Goal: Book appointment/travel/reservation

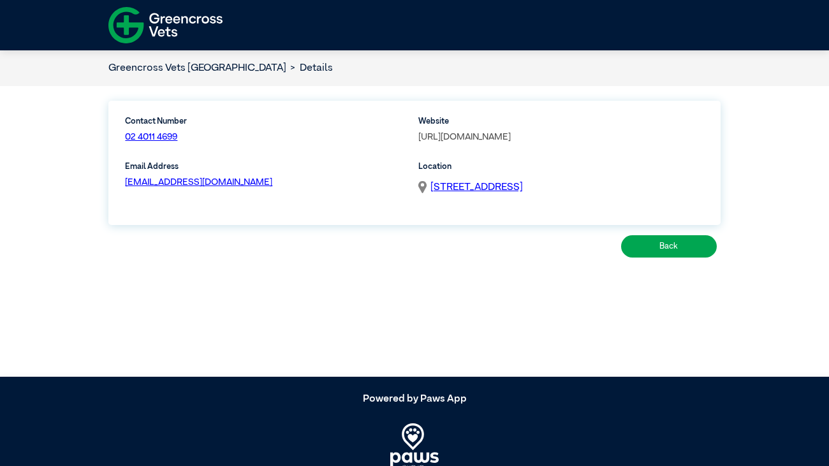
click at [511, 136] on link "[URL][DOMAIN_NAME]" at bounding box center [464, 137] width 92 height 9
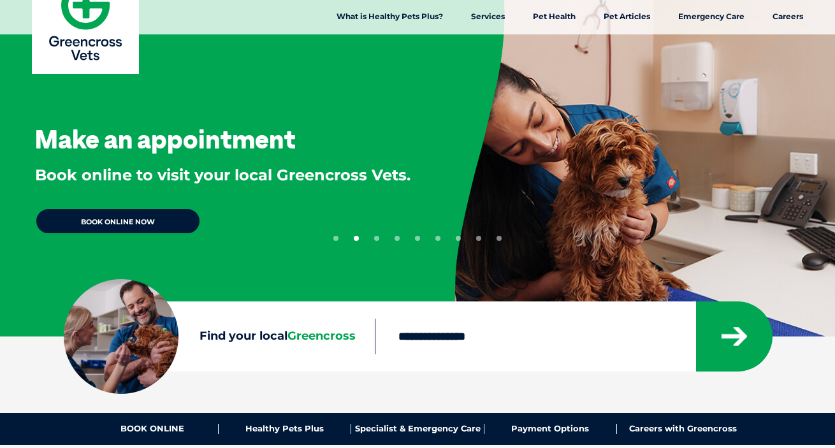
scroll to position [33, 0]
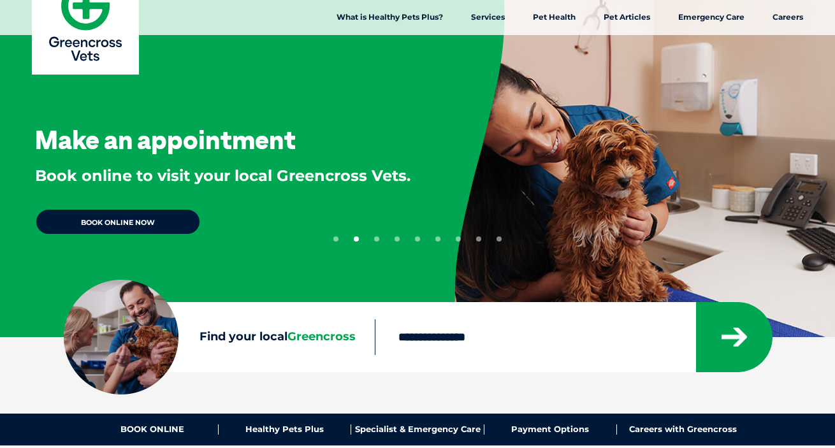
click at [441, 341] on input "Find your local Greencross" at bounding box center [535, 337] width 320 height 36
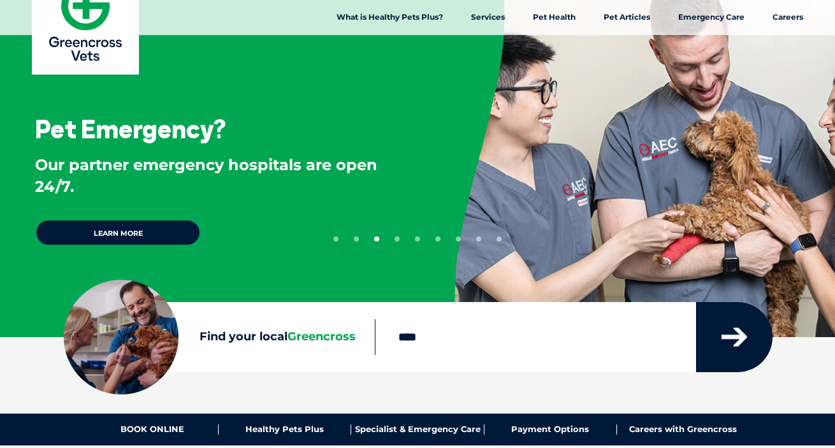
type input "****"
click at [741, 335] on icon "submit" at bounding box center [735, 337] width 26 height 19
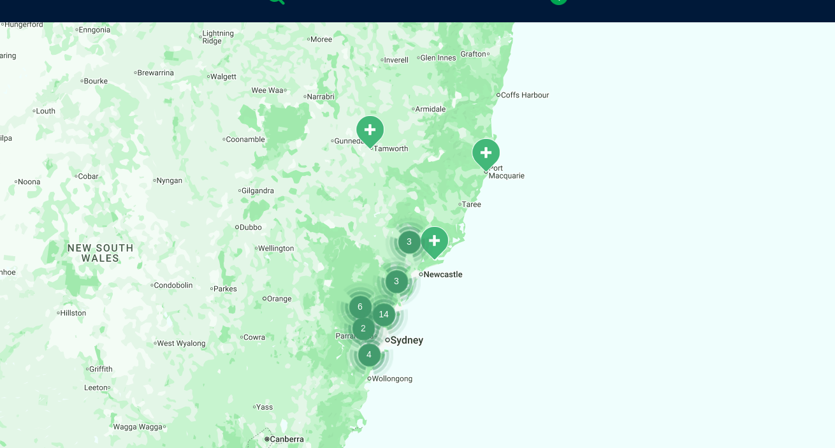
scroll to position [293, 0]
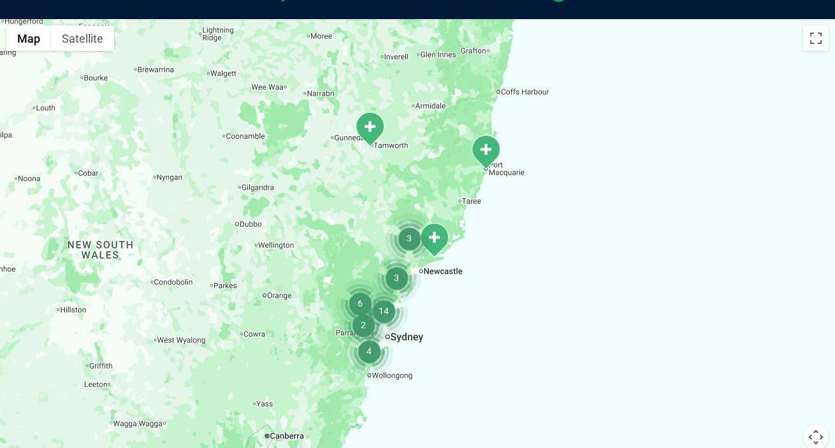
click at [428, 240] on img "3" at bounding box center [409, 238] width 48 height 48
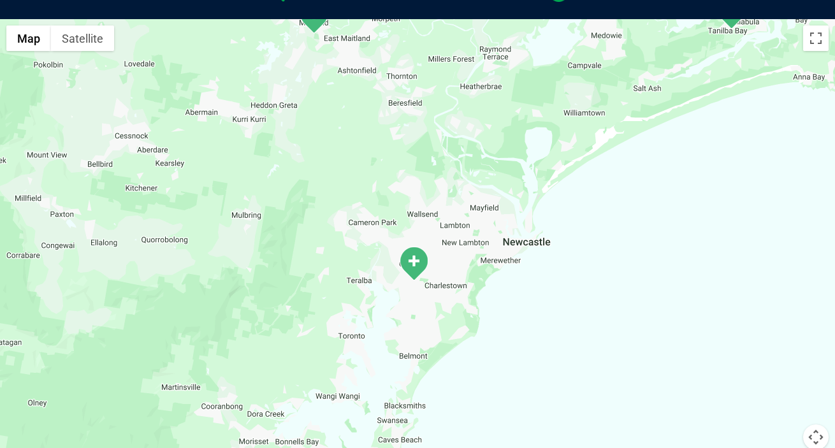
drag, startPoint x: 716, startPoint y: 189, endPoint x: 650, endPoint y: 68, distance: 138.1
click at [650, 68] on div at bounding box center [417, 265] width 835 height 492
click at [414, 264] on img "Warners Bay" at bounding box center [414, 263] width 32 height 35
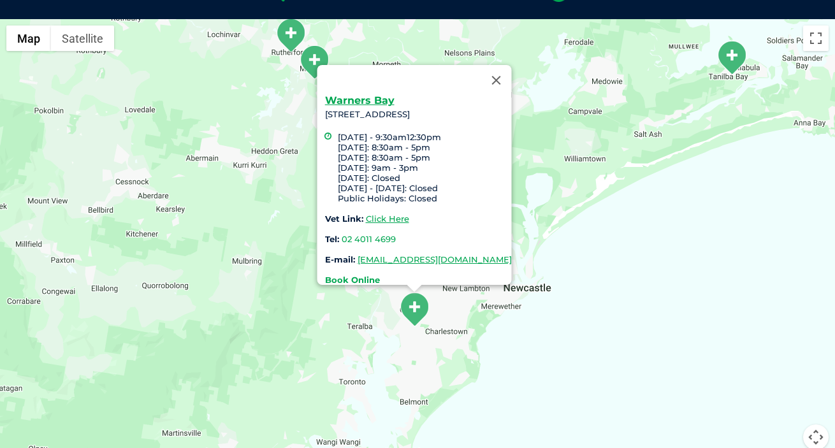
click at [334, 275] on strong "Book Online" at bounding box center [352, 280] width 55 height 10
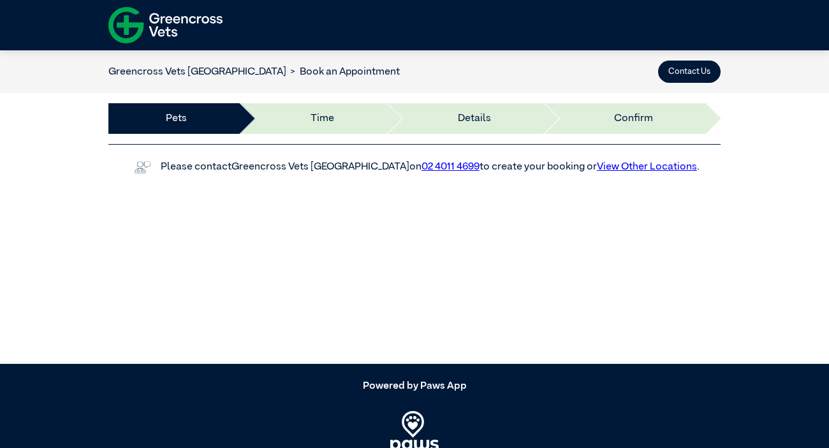
click at [333, 122] on li "Time" at bounding box center [311, 118] width 147 height 31
click at [444, 113] on li "Details" at bounding box center [463, 118] width 157 height 31
